Goal: Transaction & Acquisition: Purchase product/service

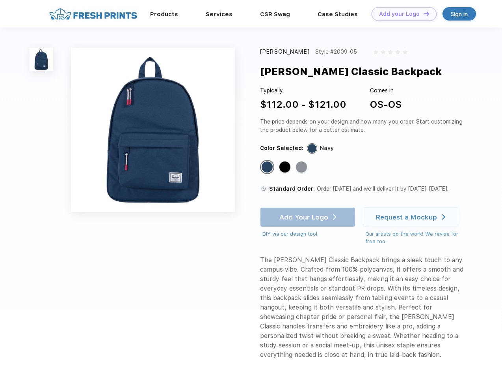
click at [401, 14] on link "Add your Logo Design Tool" at bounding box center [404, 14] width 65 height 14
click at [0, 0] on div "Design Tool" at bounding box center [0, 0] width 0 height 0
click at [423, 13] on link "Add your Logo Design Tool" at bounding box center [404, 14] width 65 height 14
click at [41, 59] on img at bounding box center [41, 59] width 23 height 23
click at [268, 167] on div "Standard Color" at bounding box center [267, 166] width 11 height 11
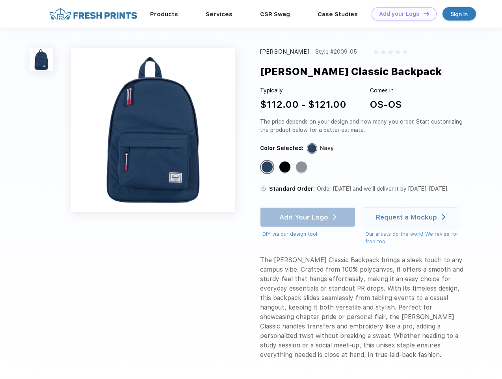
click at [286, 167] on div "Standard Color" at bounding box center [285, 166] width 11 height 11
click at [302, 167] on div "Standard Color" at bounding box center [301, 166] width 11 height 11
click at [309, 217] on div "Add Your Logo DIY via our design tool. Ah shoot! This product isn't up in our d…" at bounding box center [307, 222] width 95 height 31
click at [412, 217] on div "Request a Mockup" at bounding box center [406, 217] width 61 height 8
